Goal: Transaction & Acquisition: Book appointment/travel/reservation

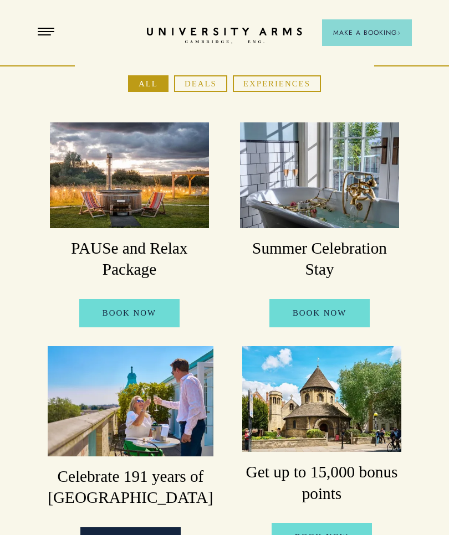
click at [203, 78] on button "Deals" at bounding box center [200, 83] width 53 height 17
click at [152, 311] on link "BOOK NOW" at bounding box center [129, 313] width 100 height 28
click at [144, 257] on h3 "PAUSe and Relax Package" at bounding box center [129, 259] width 159 height 43
click at [151, 251] on h3 "PAUSe and Relax Package" at bounding box center [129, 259] width 159 height 43
click at [157, 202] on img at bounding box center [129, 175] width 159 height 106
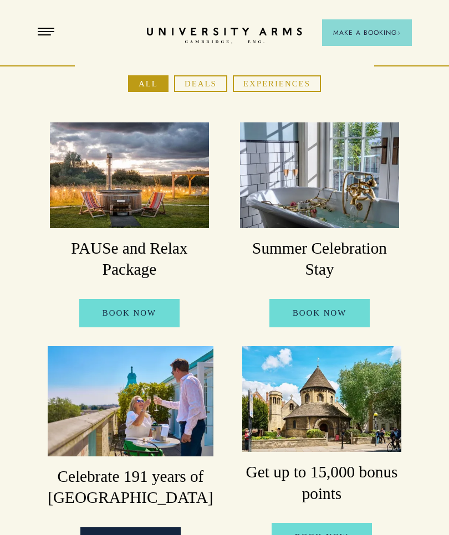
click at [211, 81] on button "Deals" at bounding box center [200, 83] width 53 height 17
click at [210, 83] on button "Deals" at bounding box center [200, 83] width 53 height 17
click at [212, 80] on button "Deals" at bounding box center [200, 83] width 53 height 17
click at [209, 82] on button "Deals" at bounding box center [200, 83] width 53 height 17
click at [201, 82] on button "Deals" at bounding box center [200, 83] width 53 height 17
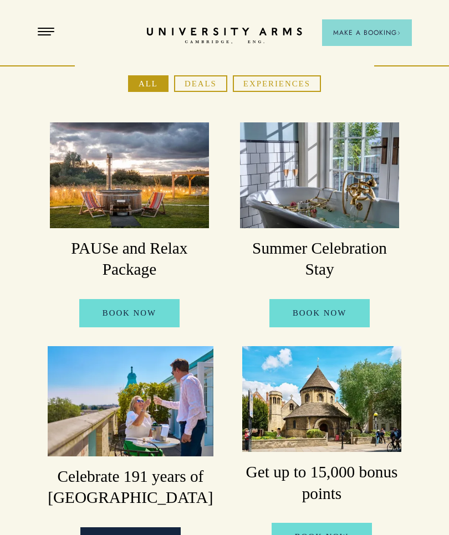
click at [209, 84] on button "Deals" at bounding box center [200, 83] width 53 height 17
click at [211, 86] on button "Deals" at bounding box center [200, 83] width 53 height 17
click at [208, 79] on button "Deals" at bounding box center [200, 83] width 53 height 17
click at [208, 89] on button "Deals" at bounding box center [200, 83] width 53 height 17
click at [205, 85] on button "Deals" at bounding box center [200, 83] width 53 height 17
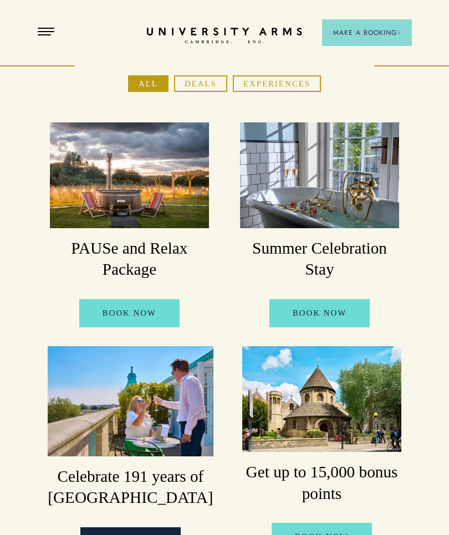
click at [204, 80] on button "Deals" at bounding box center [200, 83] width 53 height 17
click at [209, 81] on button "Deals" at bounding box center [200, 83] width 53 height 17
click at [203, 85] on button "Deals" at bounding box center [200, 83] width 53 height 17
click at [288, 86] on button "Experiences" at bounding box center [277, 83] width 88 height 17
click at [294, 85] on button "Experiences" at bounding box center [277, 83] width 88 height 17
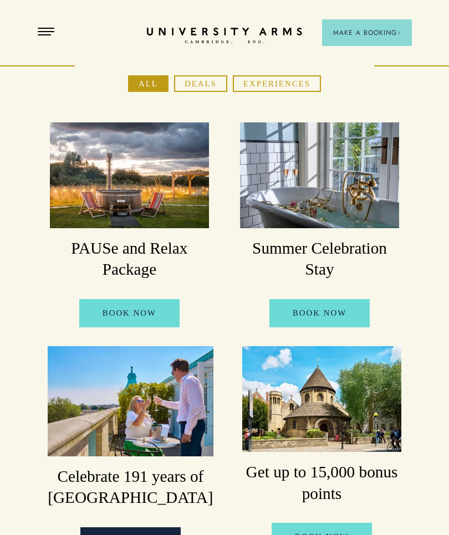
click at [298, 86] on button "Experiences" at bounding box center [277, 83] width 88 height 17
click at [209, 83] on button "Deals" at bounding box center [200, 83] width 53 height 17
click at [53, 29] on button "Open Menu" at bounding box center [46, 32] width 17 height 9
click at [52, 28] on span "Open Menu" at bounding box center [50, 28] width 8 height 1
click at [44, 33] on button "Open Menu" at bounding box center [46, 32] width 17 height 9
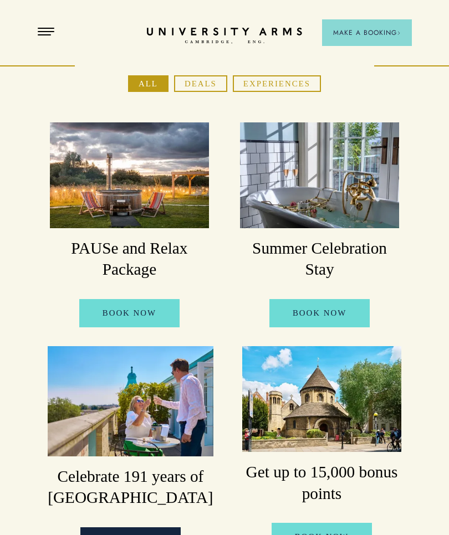
click at [53, 35] on button "Open Menu" at bounding box center [46, 32] width 17 height 9
click at [381, 29] on span "Make a Booking" at bounding box center [367, 33] width 68 height 10
click at [388, 28] on span "Make a Booking" at bounding box center [367, 33] width 68 height 10
click at [47, 32] on span "Open Menu" at bounding box center [50, 31] width 8 height 1
click at [44, 32] on span "Open Menu" at bounding box center [42, 31] width 8 height 1
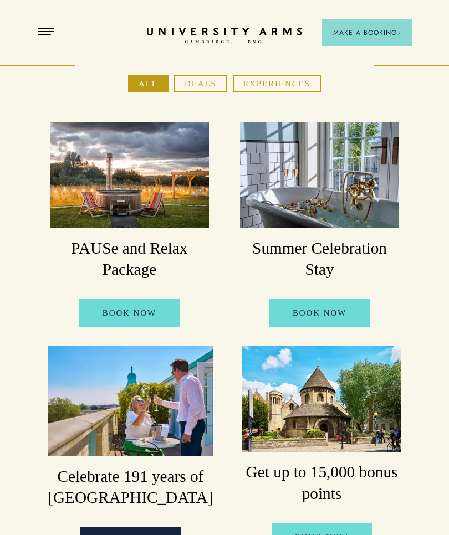
click at [44, 28] on span "Open Menu" at bounding box center [42, 28] width 8 height 1
click at [47, 29] on button "Open Menu" at bounding box center [46, 32] width 17 height 9
click at [50, 23] on header "3D TOUR:TAKE A LOOK AROUND CAMBRIDGE’S LEADING LUXURY HOTEL SINCE 1834 Make a B…" at bounding box center [224, 14] width 449 height 28
click at [48, 35] on button "Open Menu" at bounding box center [46, 32] width 17 height 9
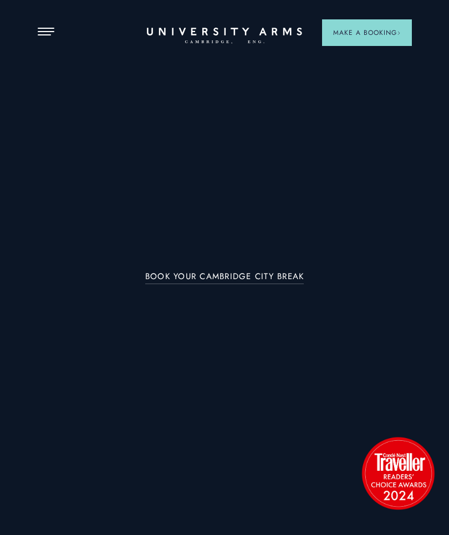
click at [40, 32] on span "Open Menu" at bounding box center [42, 31] width 8 height 1
click at [37, 40] on div at bounding box center [224, 267] width 449 height 535
click at [33, 35] on div at bounding box center [224, 267] width 449 height 535
click at [38, 32] on span "Open Menu" at bounding box center [42, 31] width 8 height 1
click at [40, 32] on button "Open Menu" at bounding box center [46, 32] width 17 height 9
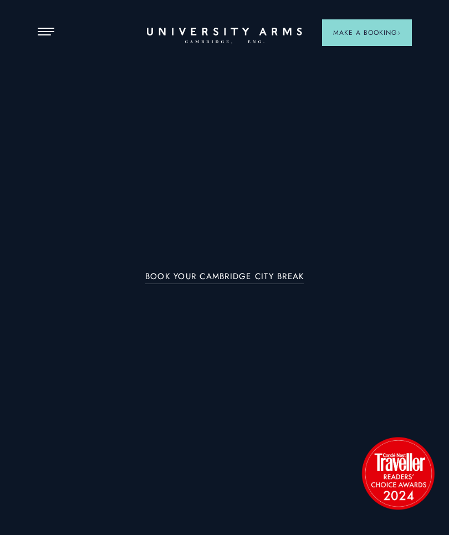
click at [43, 32] on span "Open Menu" at bounding box center [42, 31] width 8 height 1
click at [41, 35] on span "Open Menu" at bounding box center [42, 34] width 8 height 1
click at [51, 29] on button "Open Menu" at bounding box center [46, 32] width 17 height 9
